Goal: Information Seeking & Learning: Learn about a topic

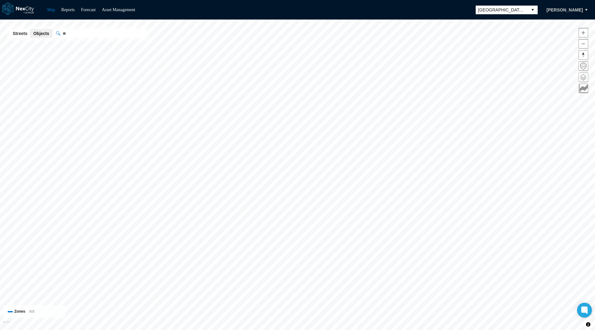
click at [583, 77] on span at bounding box center [583, 77] width 9 height 9
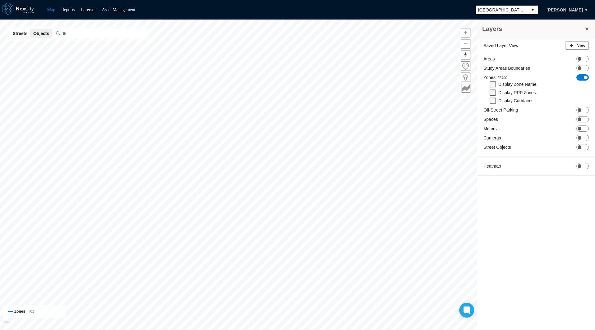
click at [581, 77] on span "ON OFF" at bounding box center [583, 77] width 12 height 6
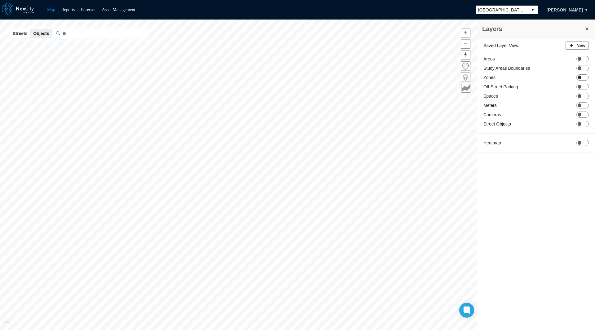
click at [581, 76] on span "ON OFF" at bounding box center [583, 77] width 12 height 6
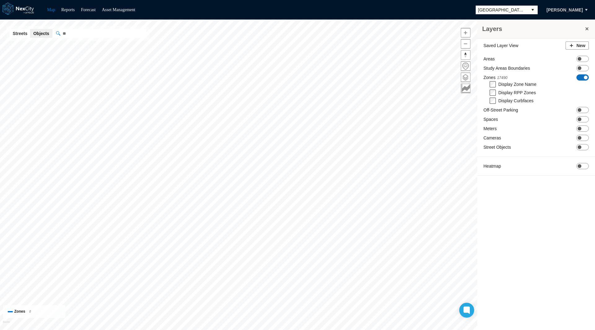
click at [581, 77] on span "ON OFF" at bounding box center [583, 77] width 12 height 6
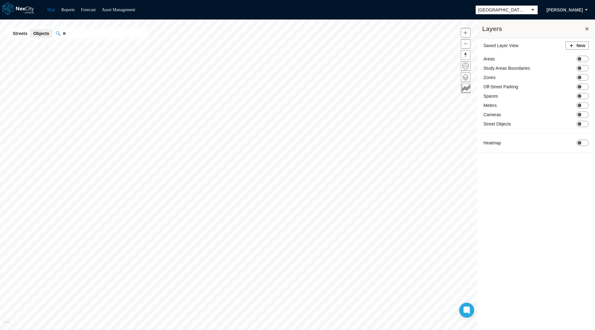
click at [583, 73] on div "Saved Layer View New Areas ON OFF Study Areas Boundaries ON OFF Zones ON OFF Of…" at bounding box center [536, 98] width 118 height 120
click at [584, 77] on span "ON OFF" at bounding box center [583, 77] width 12 height 6
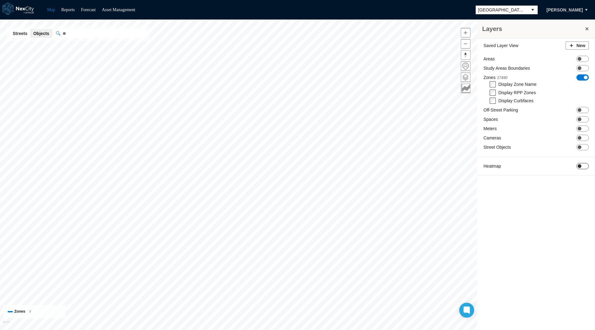
click at [584, 166] on span "ON OFF" at bounding box center [583, 166] width 12 height 6
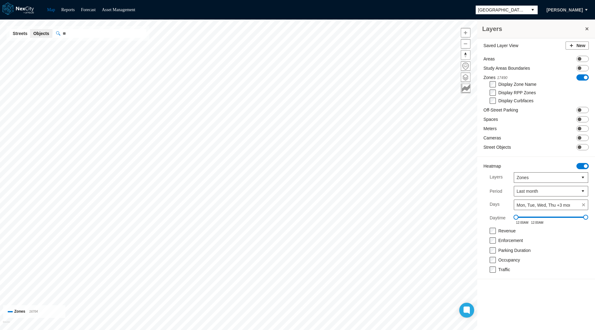
click at [583, 164] on span "ON OFF" at bounding box center [583, 166] width 12 height 6
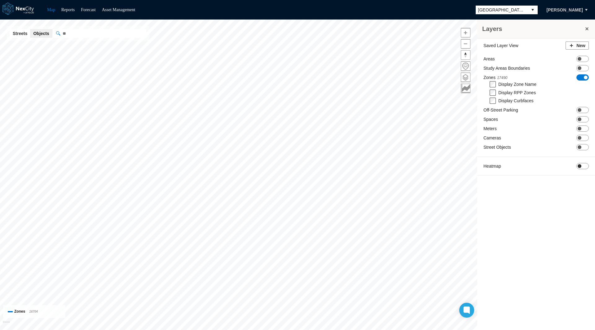
click at [583, 164] on span "ON OFF" at bounding box center [583, 166] width 12 height 6
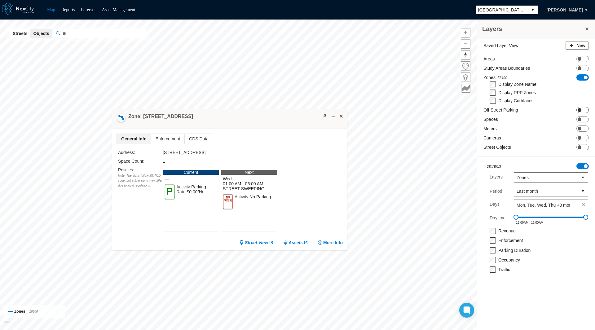
click at [580, 110] on span at bounding box center [580, 110] width 4 height 4
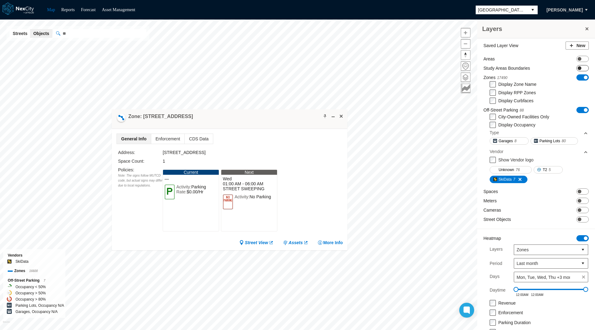
click at [577, 65] on span "ON OFF" at bounding box center [583, 68] width 12 height 6
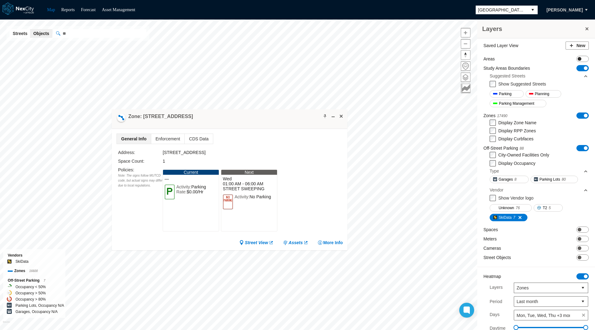
click at [577, 60] on span "ON OFF" at bounding box center [583, 59] width 12 height 6
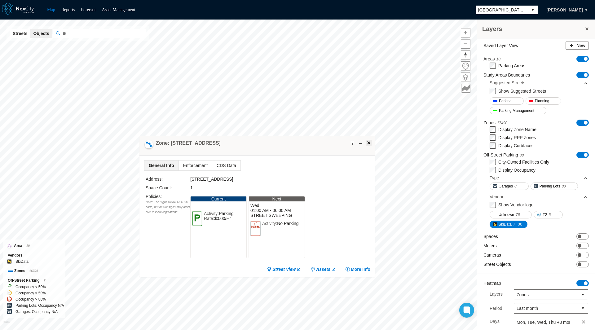
click at [368, 141] on span at bounding box center [368, 142] width 5 height 5
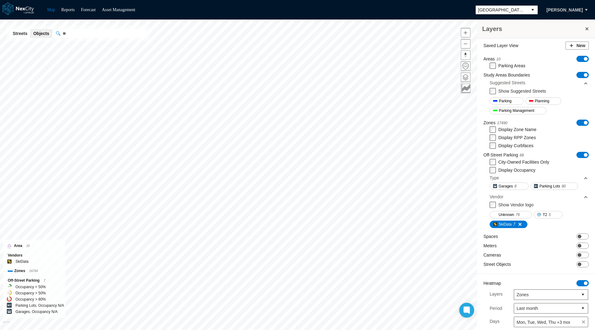
scroll to position [74, 0]
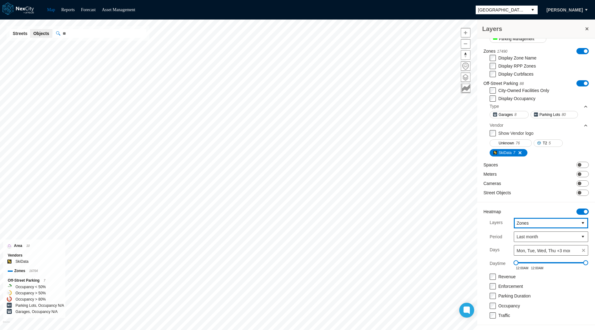
click at [543, 221] on span "Zones" at bounding box center [546, 223] width 59 height 6
click at [530, 247] on li "Meters" at bounding box center [546, 243] width 74 height 11
click at [512, 274] on label "Revenue" at bounding box center [507, 276] width 17 height 5
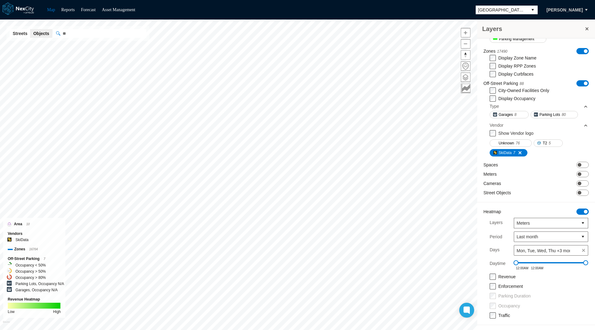
click at [508, 288] on label "Enforcement" at bounding box center [511, 286] width 24 height 5
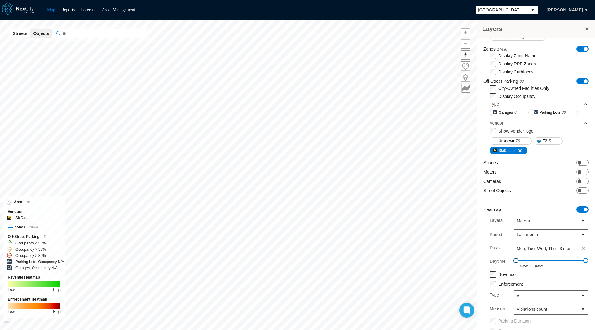
drag, startPoint x: 512, startPoint y: 262, endPoint x: 539, endPoint y: 262, distance: 27.0
click at [519, 262] on span at bounding box center [516, 260] width 5 height 5
click at [550, 250] on span "Mon, Tue, Wed, Thu +3 more" at bounding box center [545, 249] width 56 height 6
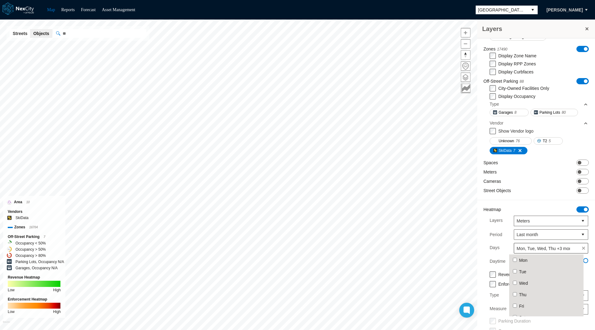
scroll to position [17, 0]
click at [524, 280] on li "Thu" at bounding box center [546, 277] width 74 height 11
click at [521, 287] on span "Fri" at bounding box center [521, 289] width 5 height 5
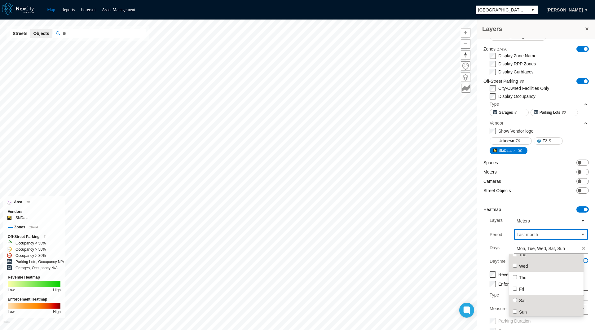
click at [532, 232] on span "Last month" at bounding box center [546, 235] width 64 height 10
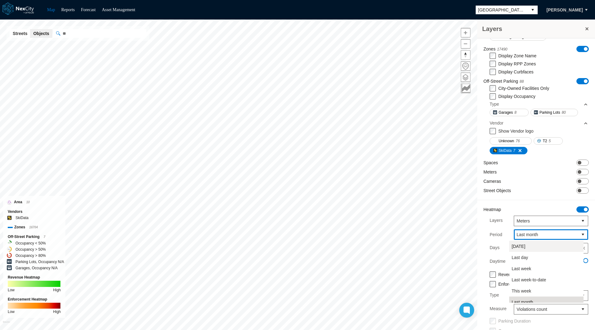
scroll to position [5, 0]
click at [522, 263] on span "Last week" at bounding box center [522, 264] width 20 height 6
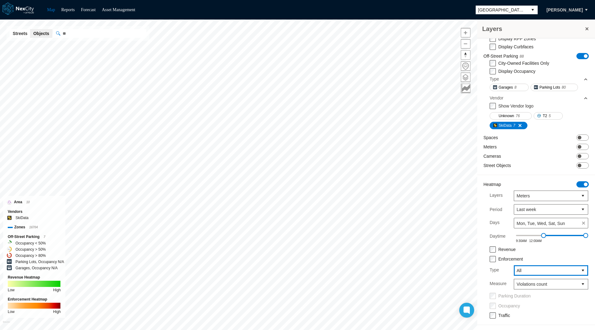
click at [520, 268] on span "All" at bounding box center [546, 271] width 59 height 6
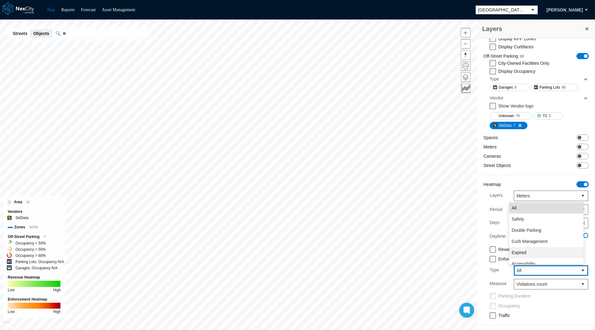
click at [520, 253] on span "Expired" at bounding box center [519, 253] width 15 height 6
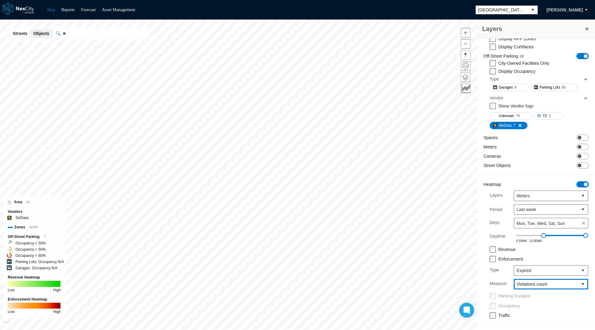
click at [519, 281] on span "Violations count" at bounding box center [546, 284] width 59 height 6
click at [518, 296] on span "Issued amount" at bounding box center [526, 294] width 29 height 6
click at [505, 317] on label "Traffic" at bounding box center [505, 315] width 12 height 5
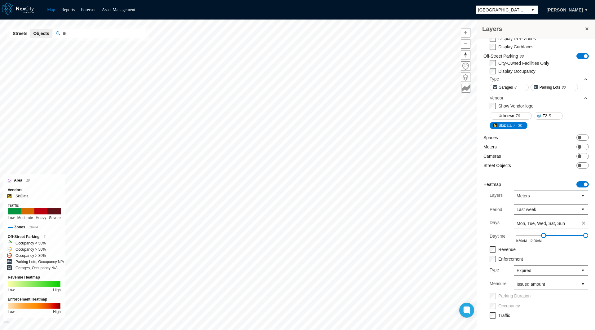
click at [504, 316] on label "Traffic" at bounding box center [505, 315] width 12 height 5
click at [521, 201] on div "Layers Meters Period Last week Days Mon, Tue, Wed, Sat, Sun Daytime 9:30AM 12:0…" at bounding box center [539, 222] width 111 height 62
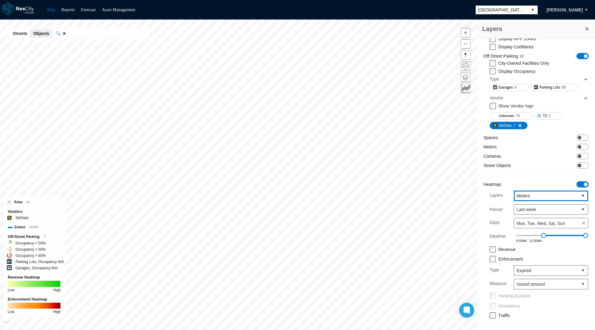
click at [521, 199] on span "Meters" at bounding box center [546, 196] width 64 height 10
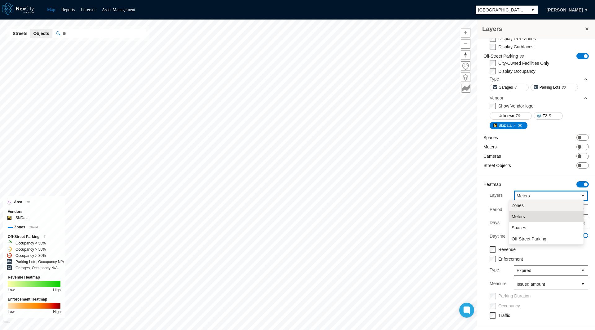
click at [521, 206] on span "Zones" at bounding box center [518, 205] width 12 height 6
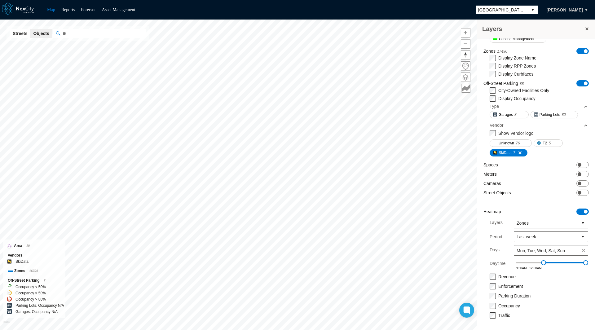
scroll to position [74, 0]
click at [579, 209] on span "ON OFF" at bounding box center [583, 212] width 12 height 6
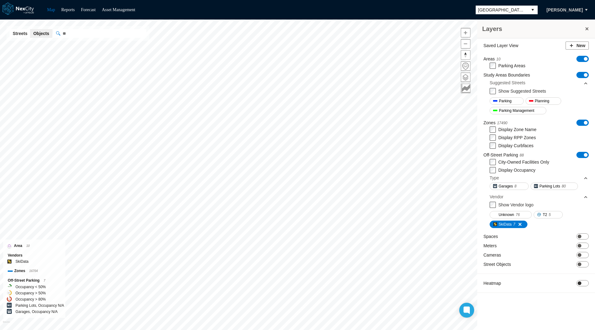
scroll to position [0, 0]
click at [580, 156] on span "ON OFF" at bounding box center [583, 155] width 12 height 6
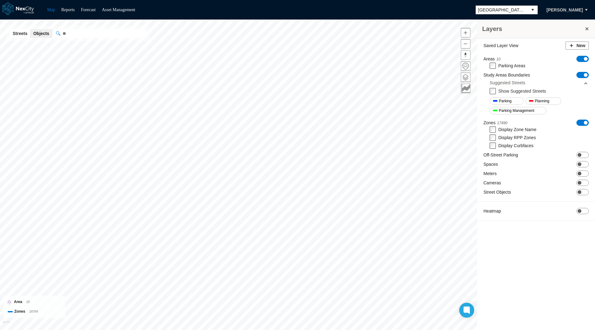
click at [584, 120] on span "ON OFF" at bounding box center [583, 123] width 12 height 6
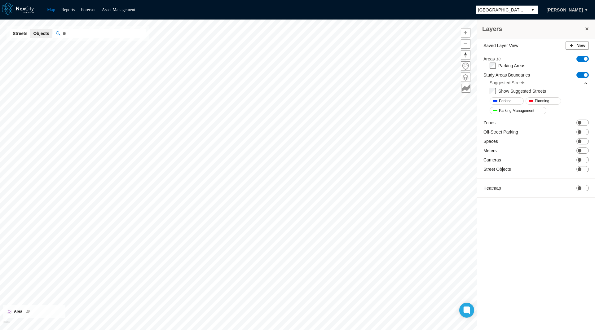
click at [581, 78] on div "Suggested Streets" at bounding box center [539, 82] width 99 height 9
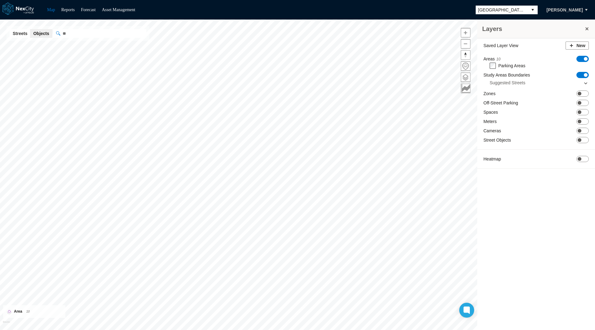
click at [583, 61] on span "ON OFF" at bounding box center [583, 59] width 12 height 6
click at [581, 69] on span "ON OFF" at bounding box center [583, 68] width 12 height 6
click at [582, 59] on span "ON OFF" at bounding box center [583, 59] width 12 height 6
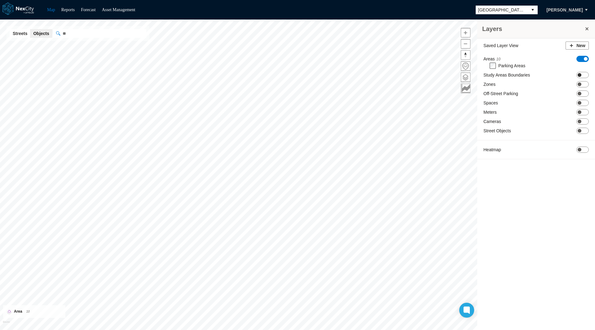
click at [584, 75] on span "ON OFF" at bounding box center [583, 75] width 12 height 6
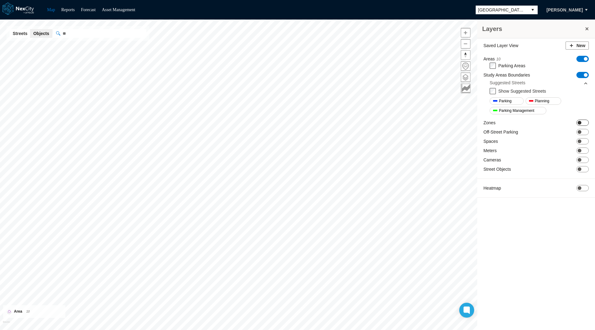
click at [583, 122] on span "ON OFF" at bounding box center [583, 123] width 12 height 6
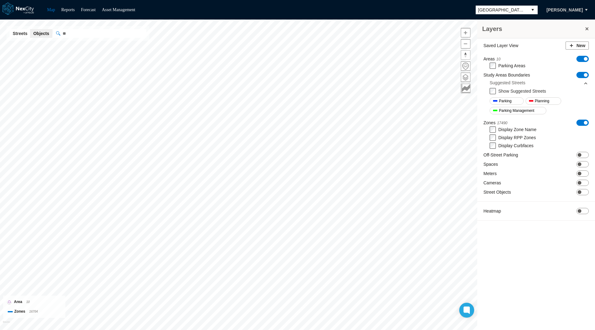
click at [464, 54] on span "Reset bearing to north" at bounding box center [465, 55] width 9 height 9
click at [568, 12] on button "[PERSON_NAME]" at bounding box center [564, 10] width 49 height 11
